Goal: Find specific page/section: Find specific page/section

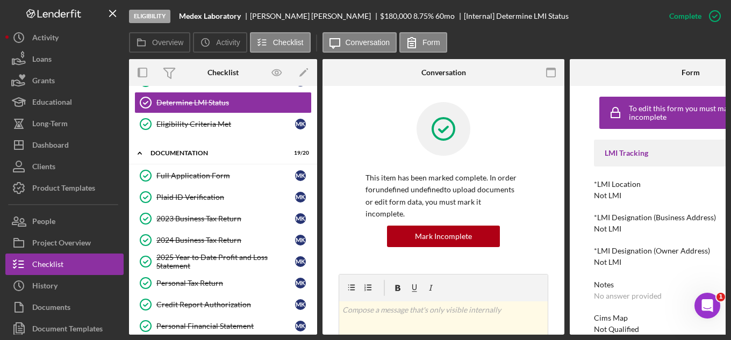
scroll to position [18, 0]
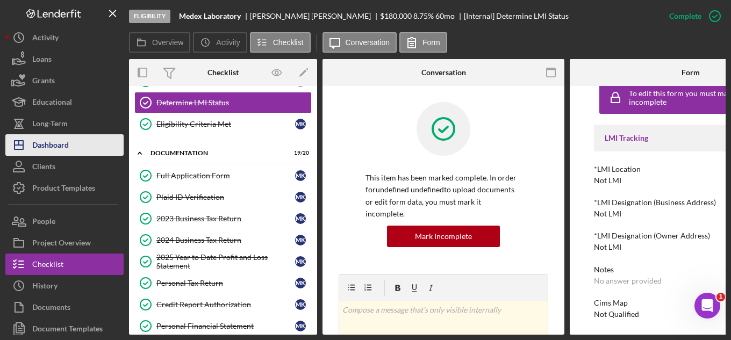
click at [35, 152] on div "Dashboard" at bounding box center [50, 146] width 37 height 24
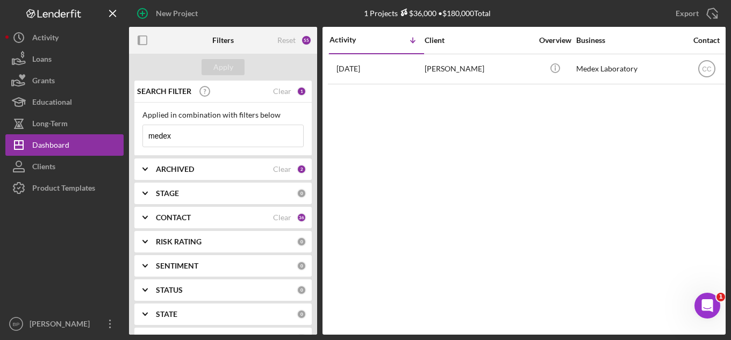
click at [215, 135] on input "medex" at bounding box center [223, 135] width 160 height 21
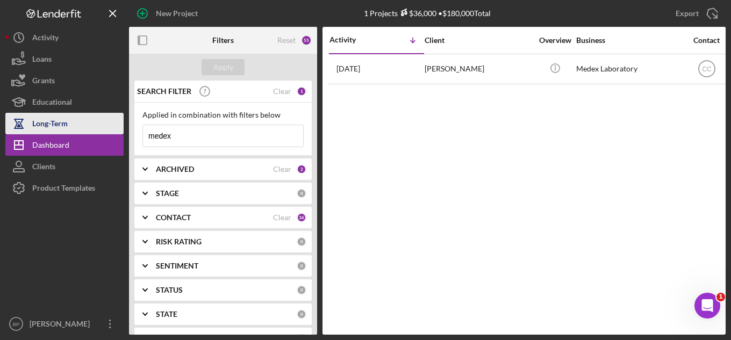
drag, startPoint x: 215, startPoint y: 135, endPoint x: 111, endPoint y: 133, distance: 104.8
click at [111, 133] on div "New Project 1 Projects $36,000 • $180,000 Total medex Export Icon/Export Filter…" at bounding box center [365, 167] width 720 height 335
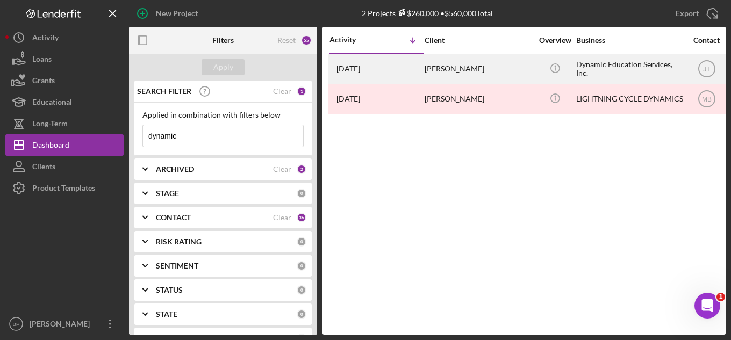
type input "dynamic"
click at [479, 73] on div "[PERSON_NAME]" at bounding box center [477, 69] width 107 height 28
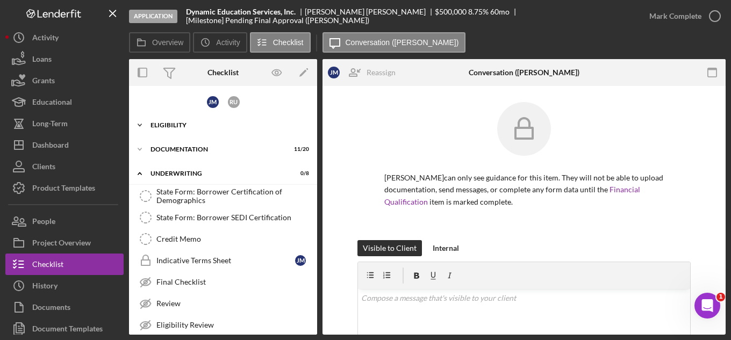
click at [204, 123] on div "Eligibility" at bounding box center [226, 125] width 153 height 6
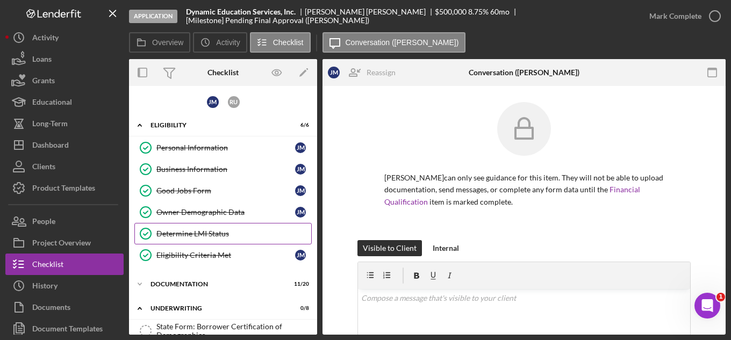
click at [212, 233] on div "Determine LMI Status" at bounding box center [233, 233] width 155 height 9
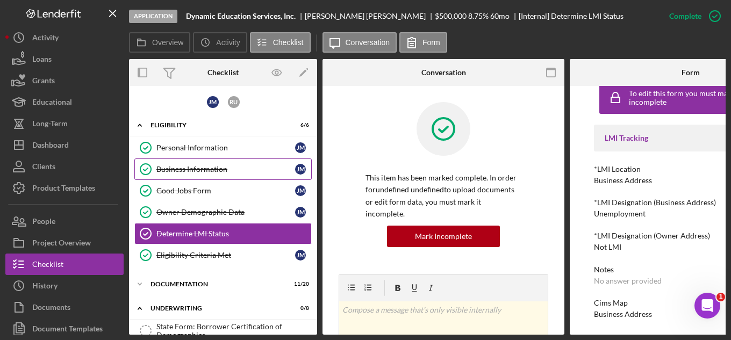
click at [174, 168] on div "Business Information" at bounding box center [225, 169] width 139 height 9
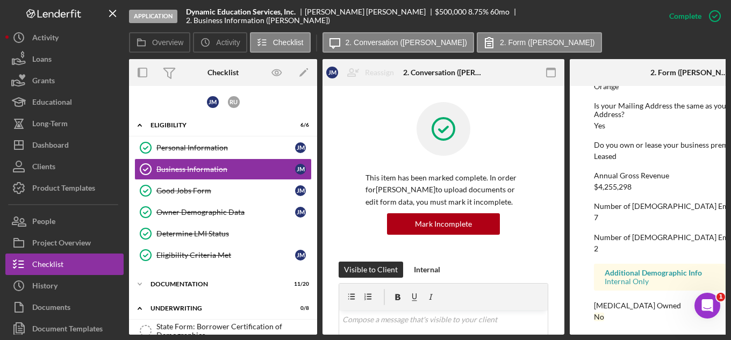
scroll to position [696, 0]
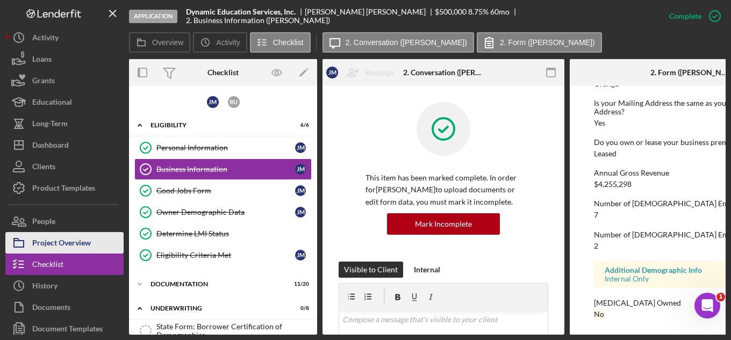
click at [77, 240] on div "Project Overview" at bounding box center [61, 244] width 59 height 24
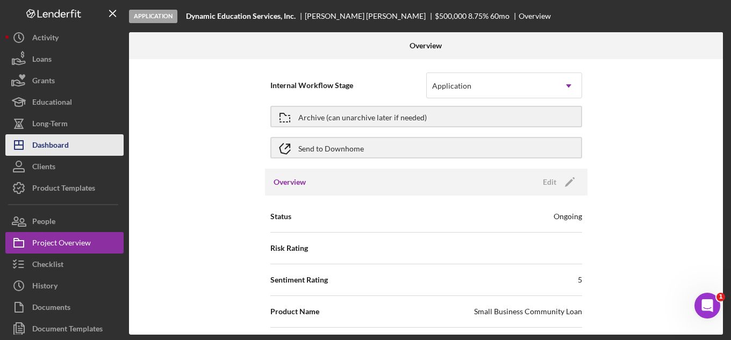
click at [37, 139] on div "Dashboard" at bounding box center [50, 146] width 37 height 24
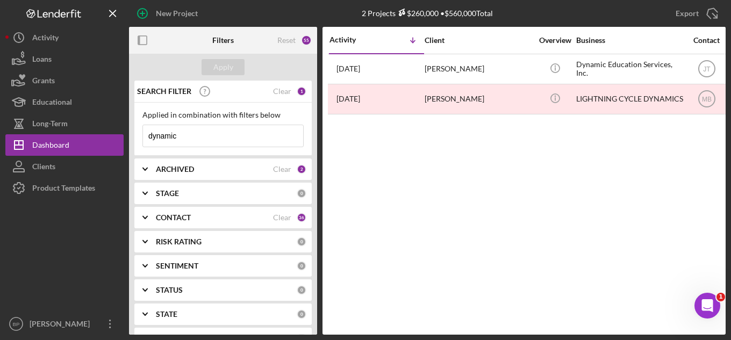
click at [192, 133] on input "dynamic" at bounding box center [223, 135] width 160 height 21
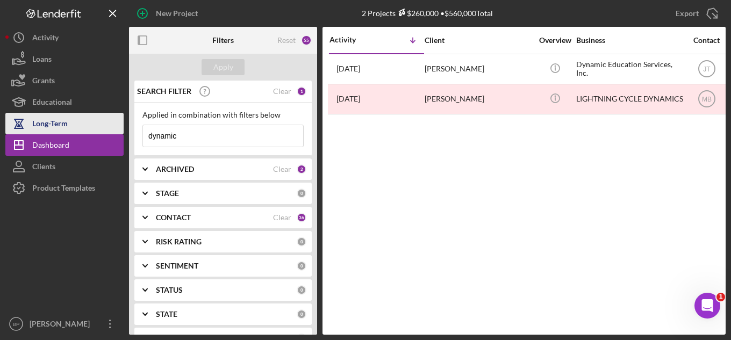
drag, startPoint x: 192, startPoint y: 133, endPoint x: 104, endPoint y: 127, distance: 87.8
click at [104, 127] on div "New Project 2 Projects $260,000 • $560,000 Total dynamic Export Icon/Export Fil…" at bounding box center [365, 167] width 720 height 335
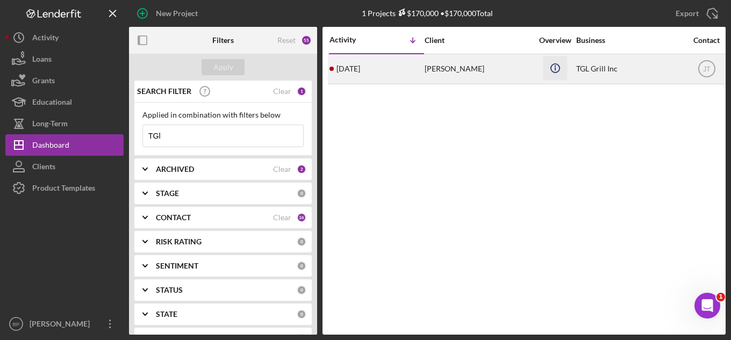
type input "TGl"
click at [545, 75] on icon "Icon/Info" at bounding box center [555, 68] width 24 height 24
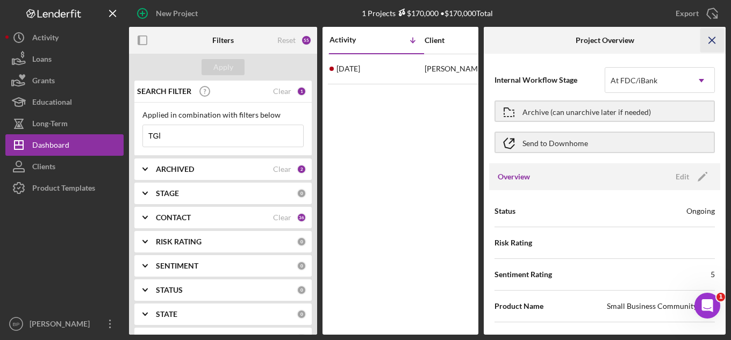
click at [712, 40] on line "button" at bounding box center [712, 40] width 6 height 6
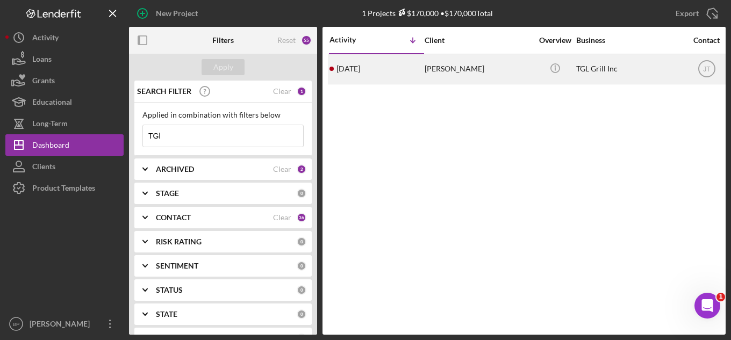
click at [406, 70] on div "[DATE] [PERSON_NAME]" at bounding box center [376, 69] width 94 height 28
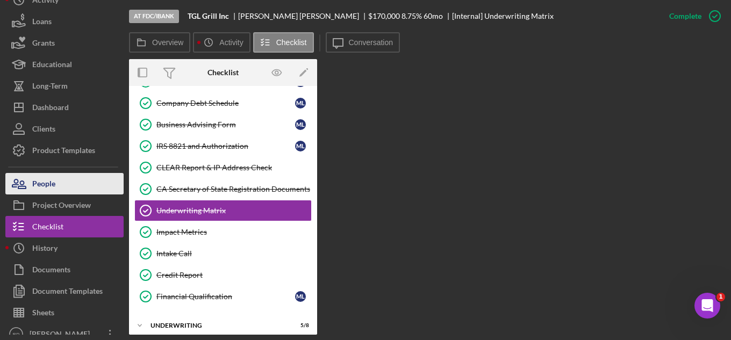
scroll to position [48, 0]
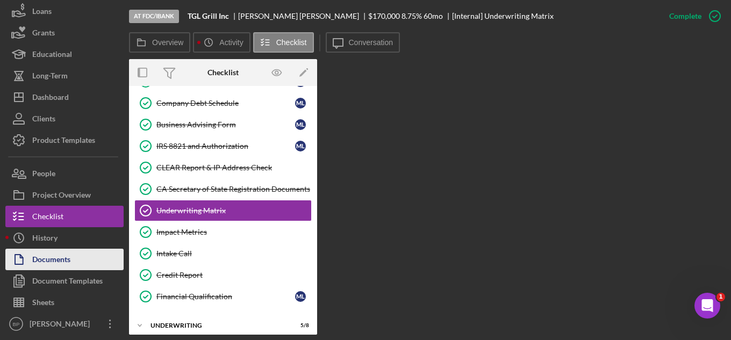
click at [75, 260] on button "Documents" at bounding box center [64, 259] width 118 height 21
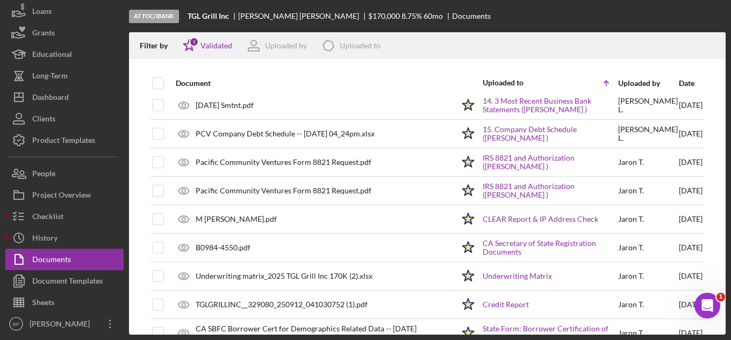
scroll to position [269, 0]
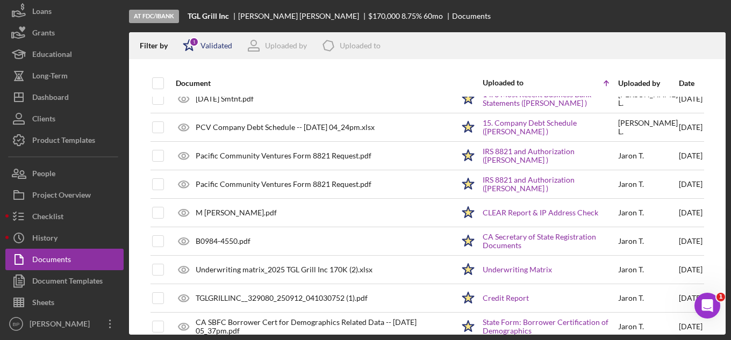
click at [200, 44] on icon "Icon/Star" at bounding box center [189, 45] width 27 height 27
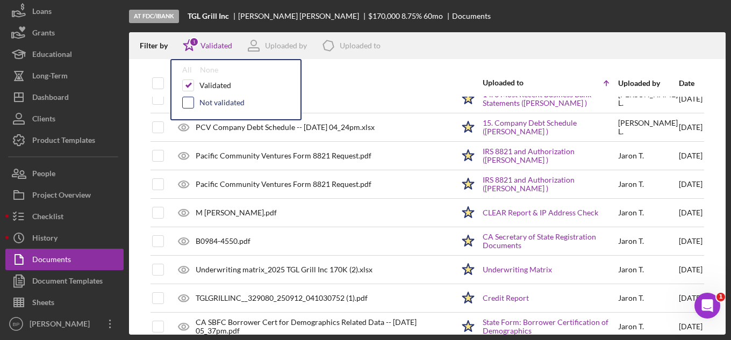
click at [188, 105] on input "checkbox" at bounding box center [188, 102] width 11 height 11
checkbox input "true"
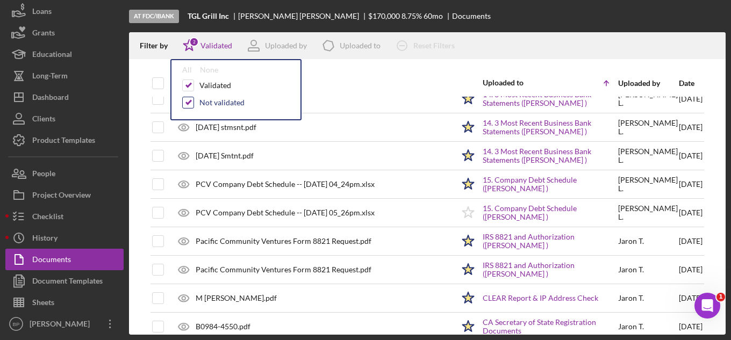
scroll to position [326, 0]
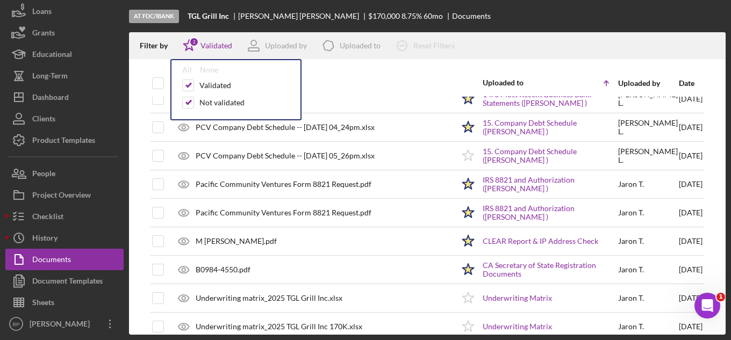
click at [358, 82] on div "Document" at bounding box center [315, 83] width 278 height 9
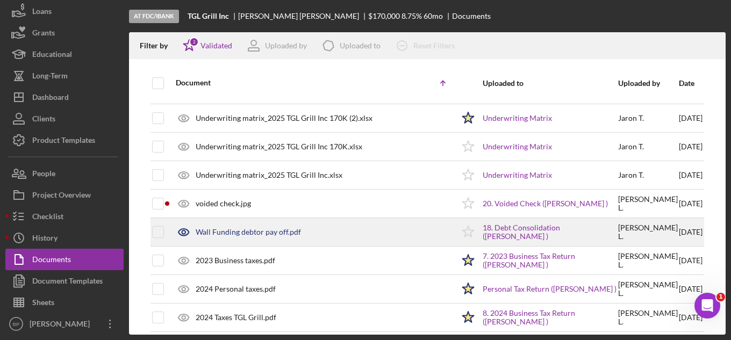
scroll to position [702, 0]
